Goal: Information Seeking & Learning: Learn about a topic

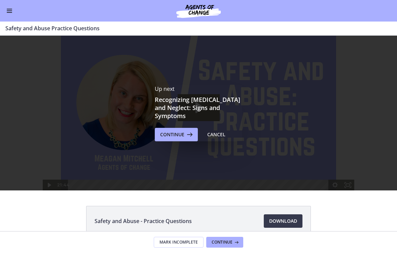
click at [221, 133] on div "Cancel" at bounding box center [216, 134] width 18 height 8
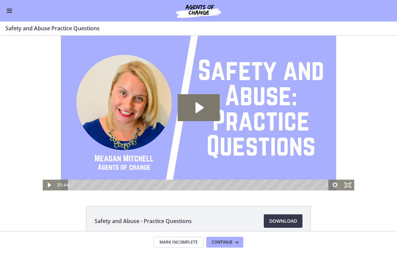
click at [11, 10] on span "Enable menu" at bounding box center [9, 10] width 5 height 1
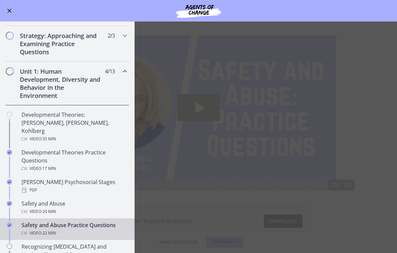
scroll to position [100, 0]
click at [115, 115] on div "Developmental Theories: [PERSON_NAME], [PERSON_NAME], Kohlberg Video · 35 min" at bounding box center [74, 127] width 105 height 32
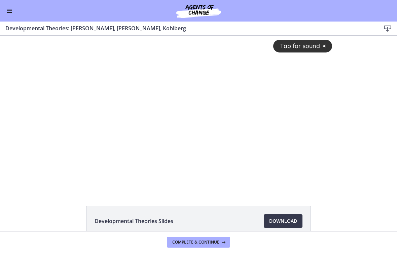
click at [290, 52] on button "Tap for sound @keyframes VOLUME_SMALL_WAVE_FLASH { 0% { opacity: 0; } 33% { opa…" at bounding box center [302, 46] width 59 height 12
click at [273, 115] on div at bounding box center [198, 113] width 275 height 155
click at [240, 156] on div at bounding box center [198, 113] width 275 height 155
click at [246, 147] on div at bounding box center [198, 113] width 275 height 155
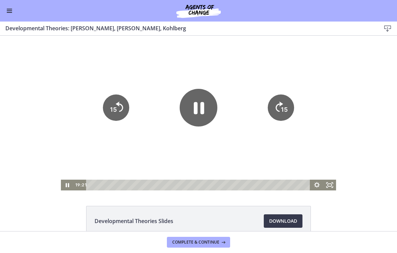
click at [119, 113] on icon "15" at bounding box center [116, 107] width 26 height 26
click at [115, 107] on tspan "15" at bounding box center [113, 109] width 7 height 7
click at [115, 107] on icon "15" at bounding box center [116, 107] width 26 height 26
click at [125, 103] on icon "15" at bounding box center [116, 108] width 30 height 30
click at [123, 104] on icon "15" at bounding box center [116, 108] width 30 height 30
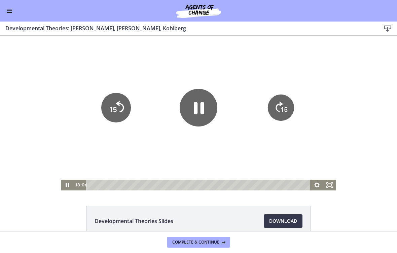
click at [121, 101] on icon "15" at bounding box center [116, 84] width 33 height 33
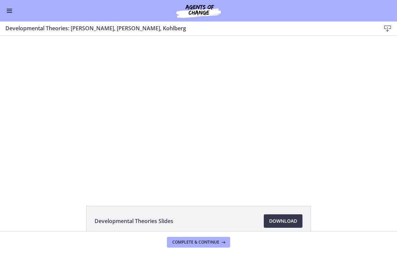
click at [184, 119] on div at bounding box center [198, 113] width 275 height 155
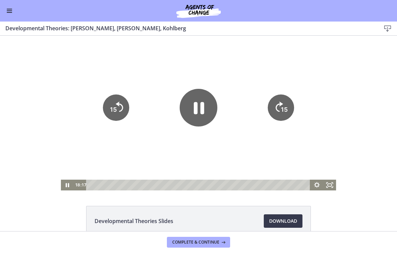
click at [207, 107] on icon "Pause" at bounding box center [199, 108] width 38 height 38
click at [204, 115] on icon "Play Video" at bounding box center [199, 108] width 38 height 38
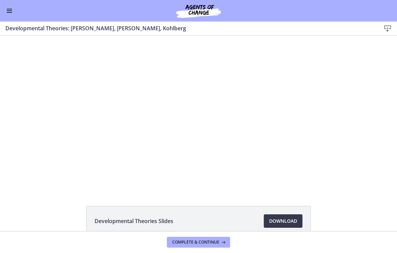
click at [297, 106] on div at bounding box center [198, 113] width 275 height 155
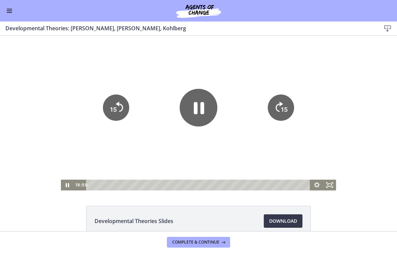
click at [283, 109] on tspan "15" at bounding box center [284, 109] width 7 height 7
click at [281, 105] on icon "Skip ahead 15 seconds" at bounding box center [279, 107] width 7 height 10
click at [284, 108] on tspan "15" at bounding box center [285, 109] width 8 height 8
click at [282, 112] on tspan "15" at bounding box center [284, 109] width 7 height 7
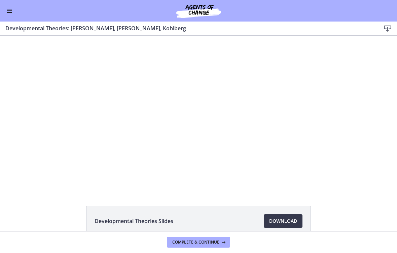
click at [197, 94] on div at bounding box center [198, 113] width 275 height 155
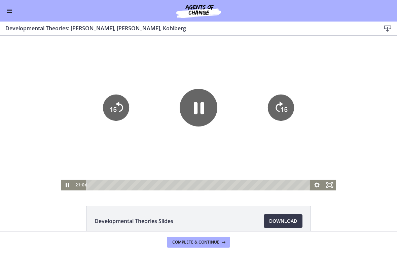
click at [207, 112] on icon "Pause" at bounding box center [199, 108] width 38 height 38
click at [199, 103] on icon "Play Video" at bounding box center [199, 108] width 38 height 38
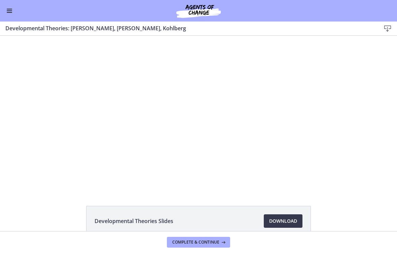
click at [312, 100] on div at bounding box center [198, 113] width 275 height 155
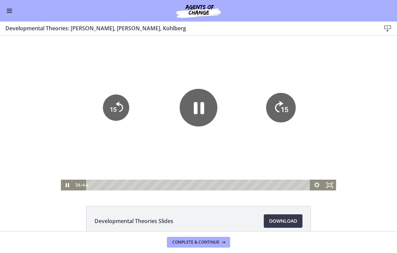
click at [287, 116] on icon "15" at bounding box center [281, 108] width 30 height 30
click at [278, 117] on icon "15" at bounding box center [281, 107] width 26 height 26
click at [278, 117] on icon "15" at bounding box center [281, 108] width 30 height 30
click at [277, 115] on icon "15" at bounding box center [281, 107] width 26 height 26
click at [277, 112] on icon "Skip ahead 15 seconds" at bounding box center [279, 107] width 7 height 10
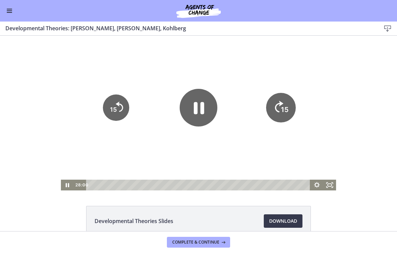
click at [278, 116] on icon "15" at bounding box center [281, 108] width 30 height 30
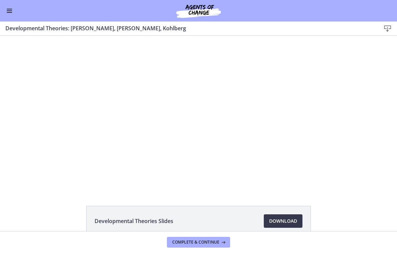
click at [251, 150] on div at bounding box center [198, 113] width 275 height 155
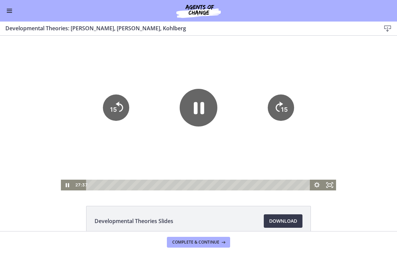
click at [122, 107] on icon "15" at bounding box center [116, 107] width 26 height 26
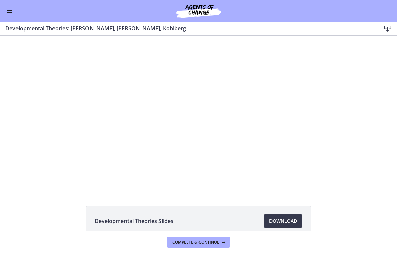
click at [289, 91] on div at bounding box center [198, 113] width 275 height 155
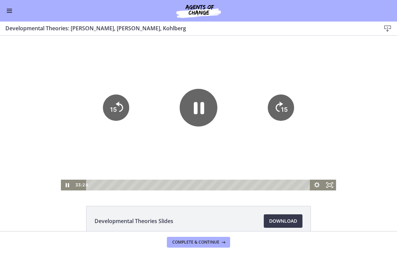
click at [292, 105] on icon "15" at bounding box center [281, 107] width 26 height 26
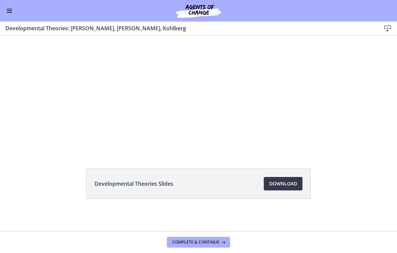
scroll to position [37, 0]
click at [222, 244] on icon at bounding box center [222, 241] width 7 height 5
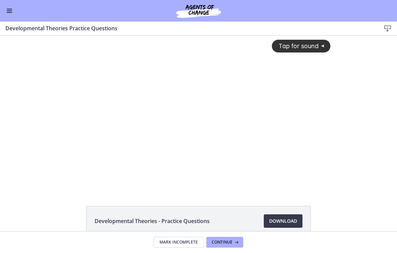
click at [321, 48] on icon "@keyframes VOLUME_SMALL_WAVE_FLASH { 0% { opacity: 0; } 33% { opacity: 1; } 66%…" at bounding box center [323, 45] width 11 height 11
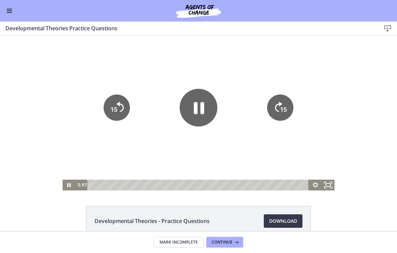
click at [334, 188] on icon "Fullscreen" at bounding box center [327, 185] width 15 height 13
click at [228, 244] on span "Continue" at bounding box center [222, 241] width 21 height 5
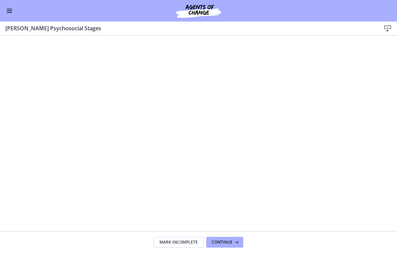
click at [5, 17] on div "Go to Dashboard" at bounding box center [198, 11] width 397 height 22
click at [12, 9] on button "Enable menu" at bounding box center [9, 11] width 8 height 8
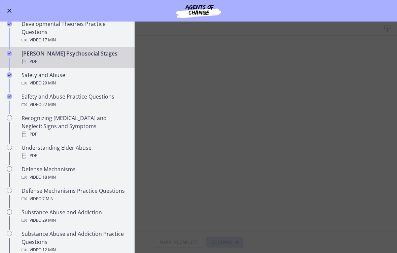
scroll to position [221, 0]
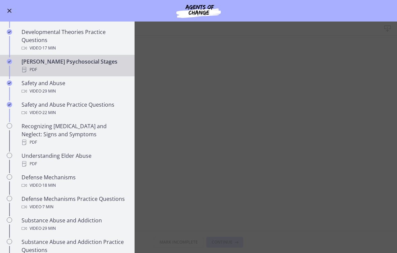
click at [115, 123] on div "Recognizing [MEDICAL_DATA] and Neglect: Signs and Symptoms PDF" at bounding box center [74, 134] width 105 height 24
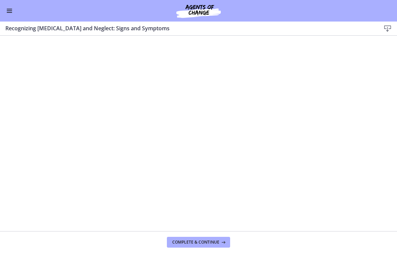
click at [214, 242] on span "Complete & continue" at bounding box center [195, 241] width 47 height 5
click at [212, 242] on span "Complete & continue" at bounding box center [195, 241] width 47 height 5
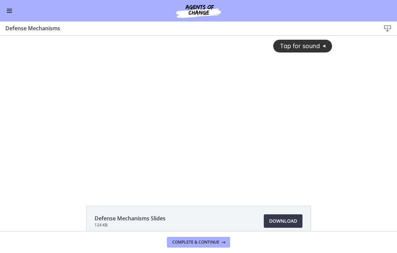
click at [320, 44] on icon "@keyframes VOLUME_SMALL_WAVE_FLASH { 0% { opacity: 0; } 33% { opacity: 1; } 66%…" at bounding box center [325, 45] width 11 height 11
click at [219, 122] on div at bounding box center [198, 113] width 275 height 155
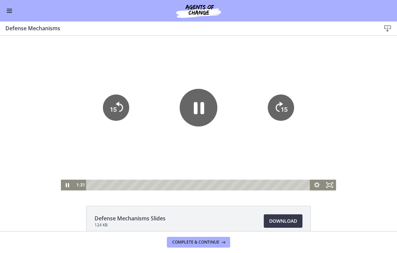
click at [198, 104] on icon "Pause" at bounding box center [199, 108] width 38 height 38
click at [206, 103] on icon "Play Video" at bounding box center [199, 108] width 38 height 38
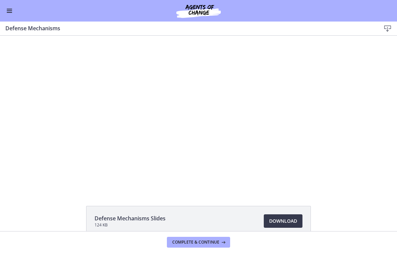
click at [213, 123] on div at bounding box center [198, 113] width 275 height 155
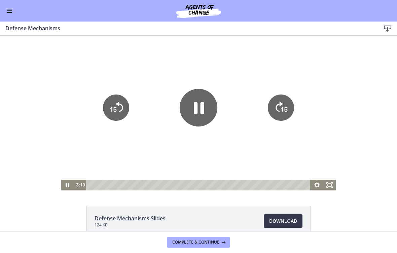
click at [200, 107] on icon "Pause" at bounding box center [199, 108] width 38 height 38
click at [199, 116] on icon "Play Video" at bounding box center [199, 108] width 38 height 38
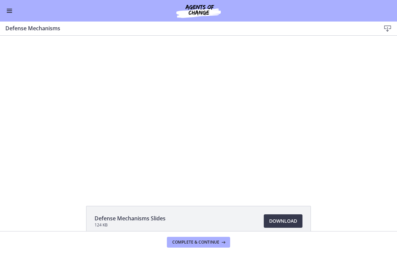
click at [203, 127] on div at bounding box center [198, 113] width 275 height 155
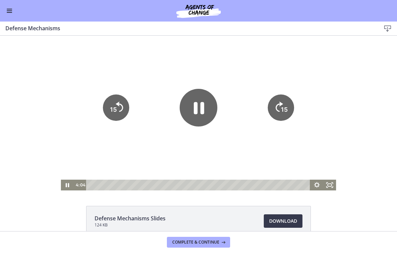
click at [189, 108] on icon "Pause" at bounding box center [199, 108] width 38 height 38
click at [204, 94] on icon "Play Video" at bounding box center [199, 108] width 38 height 38
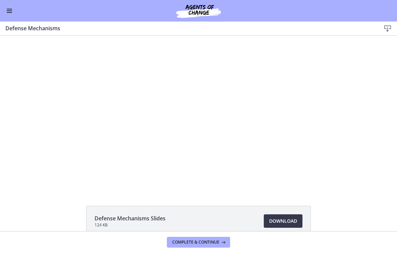
click at [222, 106] on div at bounding box center [198, 113] width 275 height 155
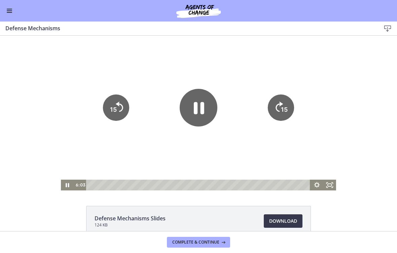
click at [206, 113] on icon "Pause" at bounding box center [199, 108] width 38 height 38
click at [202, 110] on icon "Play Video" at bounding box center [199, 108] width 38 height 38
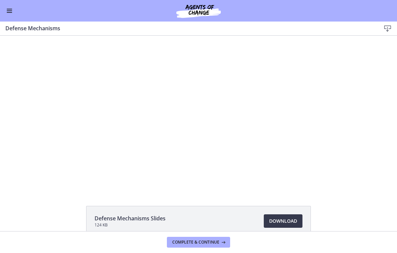
click at [217, 103] on div at bounding box center [198, 113] width 275 height 155
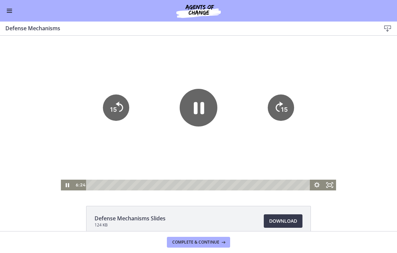
click at [204, 93] on icon "Pause" at bounding box center [199, 108] width 38 height 38
click at [192, 115] on icon "Play Video" at bounding box center [199, 108] width 38 height 38
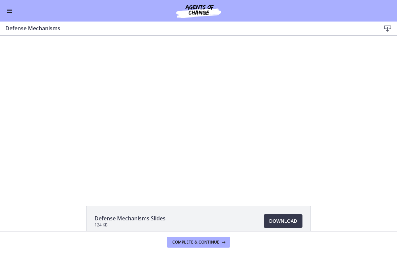
click at [200, 110] on div at bounding box center [198, 113] width 275 height 155
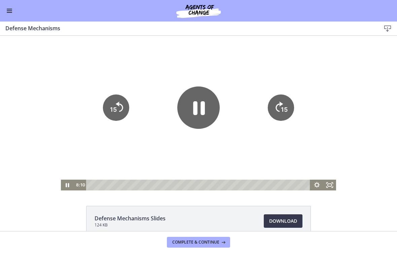
click at [199, 110] on icon "Pause" at bounding box center [198, 107] width 42 height 42
click at [202, 114] on icon "Play Video" at bounding box center [199, 108] width 38 height 38
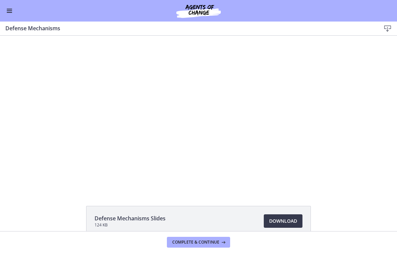
click at [199, 153] on div at bounding box center [198, 113] width 275 height 155
click at [199, 152] on div at bounding box center [198, 113] width 275 height 155
click at [202, 113] on div at bounding box center [198, 113] width 275 height 155
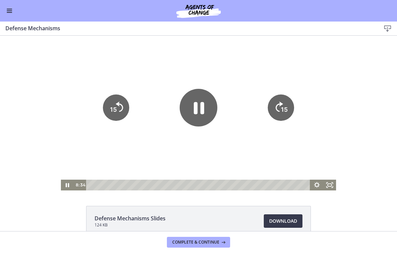
click at [194, 116] on icon "Pause" at bounding box center [199, 108] width 38 height 38
